Goal: Task Accomplishment & Management: Use online tool/utility

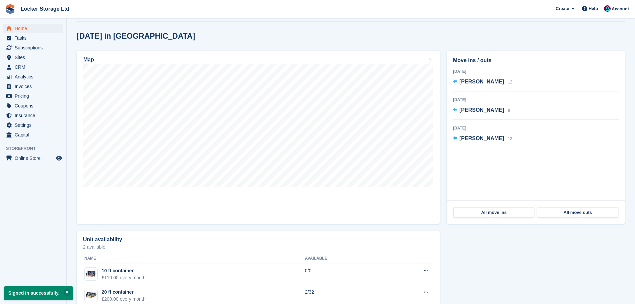
scroll to position [167, 0]
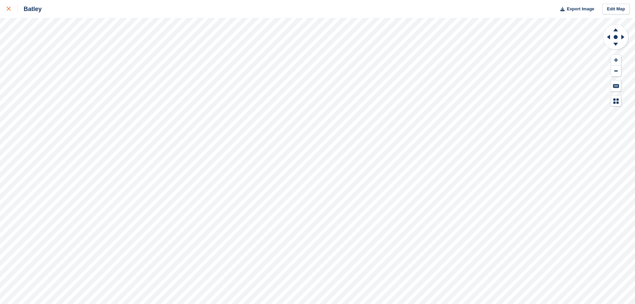
click at [3, 4] on link at bounding box center [9, 9] width 18 height 18
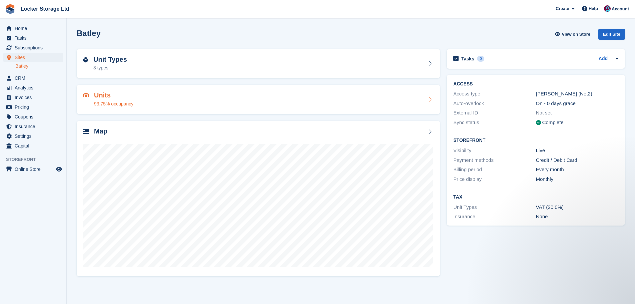
click at [98, 98] on h2 "Units" at bounding box center [113, 95] width 39 height 8
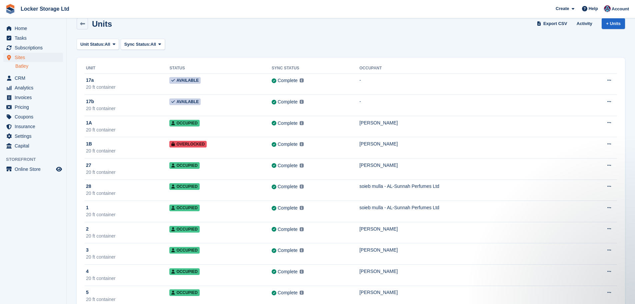
scroll to position [7, 0]
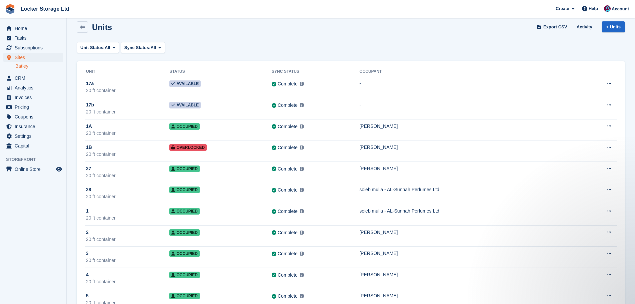
click at [92, 73] on th "Unit" at bounding box center [127, 71] width 85 height 11
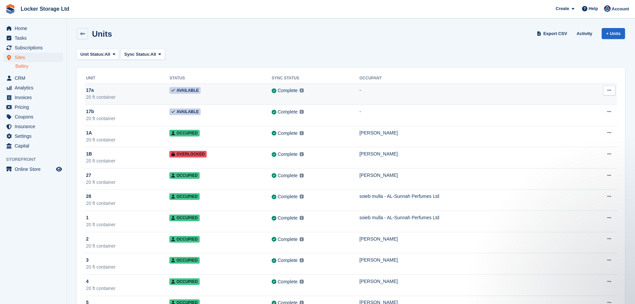
scroll to position [0, 0]
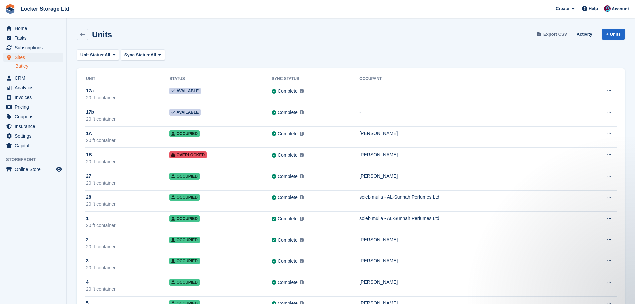
click at [551, 35] on span "Export CSV" at bounding box center [555, 34] width 24 height 7
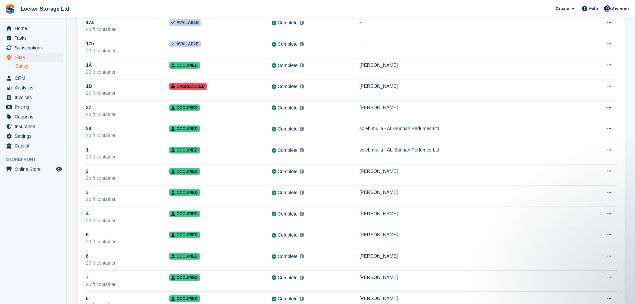
scroll to position [7, 0]
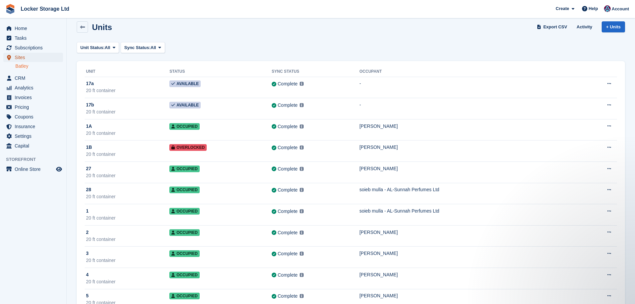
click at [10, 59] on icon "menu" at bounding box center [9, 58] width 4 height 6
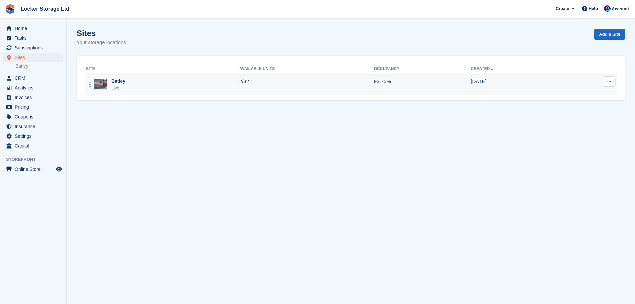
click at [175, 94] on td "Batley Live" at bounding box center [162, 84] width 155 height 21
